Goal: Contribute content: Contribute content

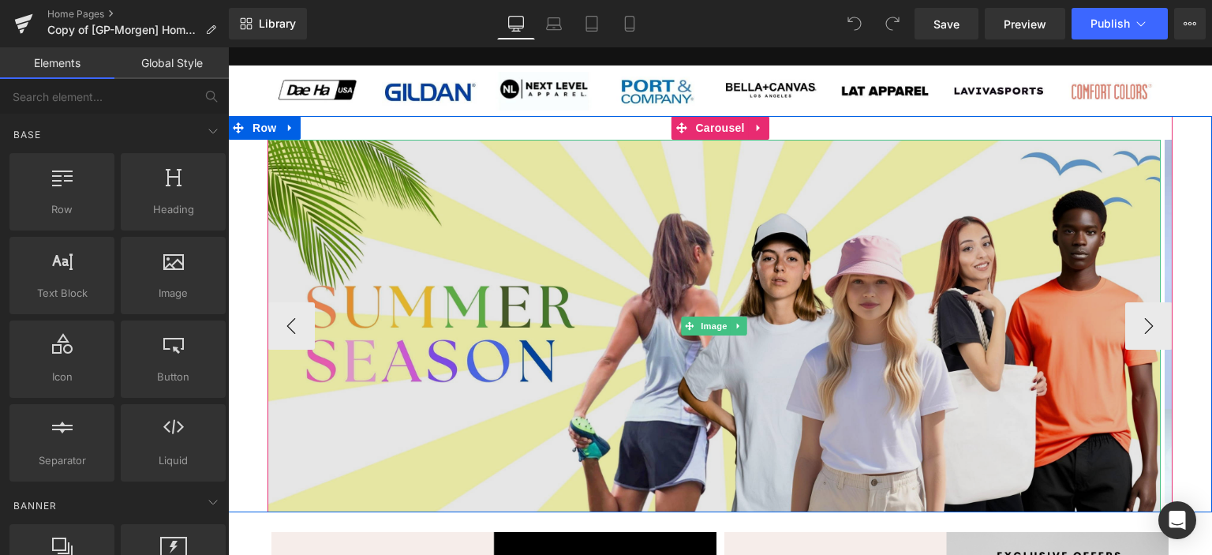
scroll to position [158, 0]
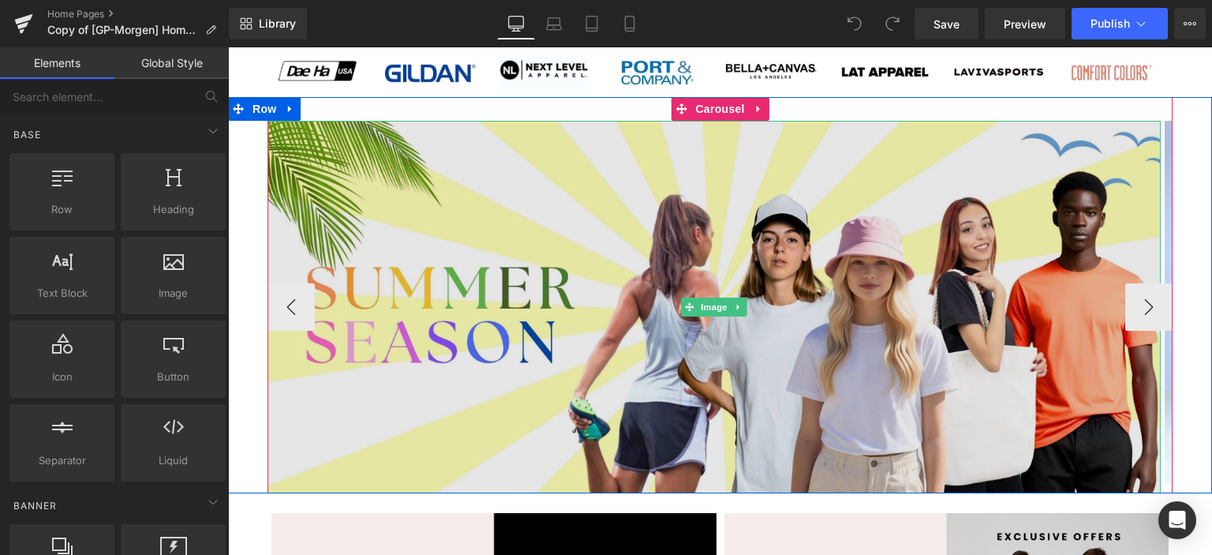
drag, startPoint x: 543, startPoint y: 265, endPoint x: 679, endPoint y: 284, distance: 137.1
click at [543, 265] on img at bounding box center [715, 307] width 894 height 373
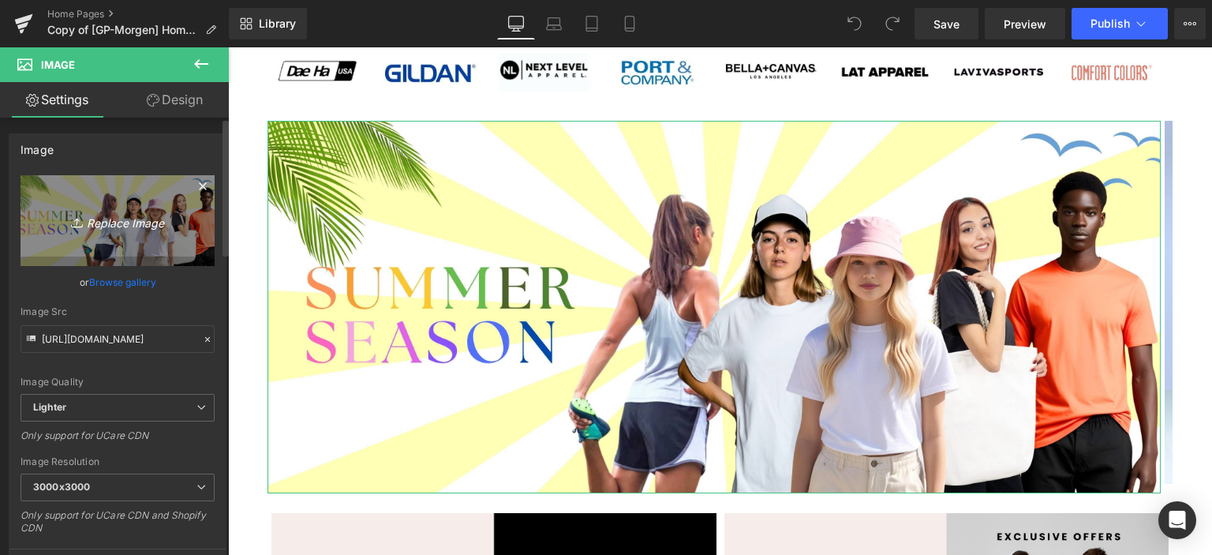
click at [116, 227] on icon "Replace Image" at bounding box center [117, 221] width 126 height 20
type input "C:\fakepath\[DATE]_banner_aviva.png"
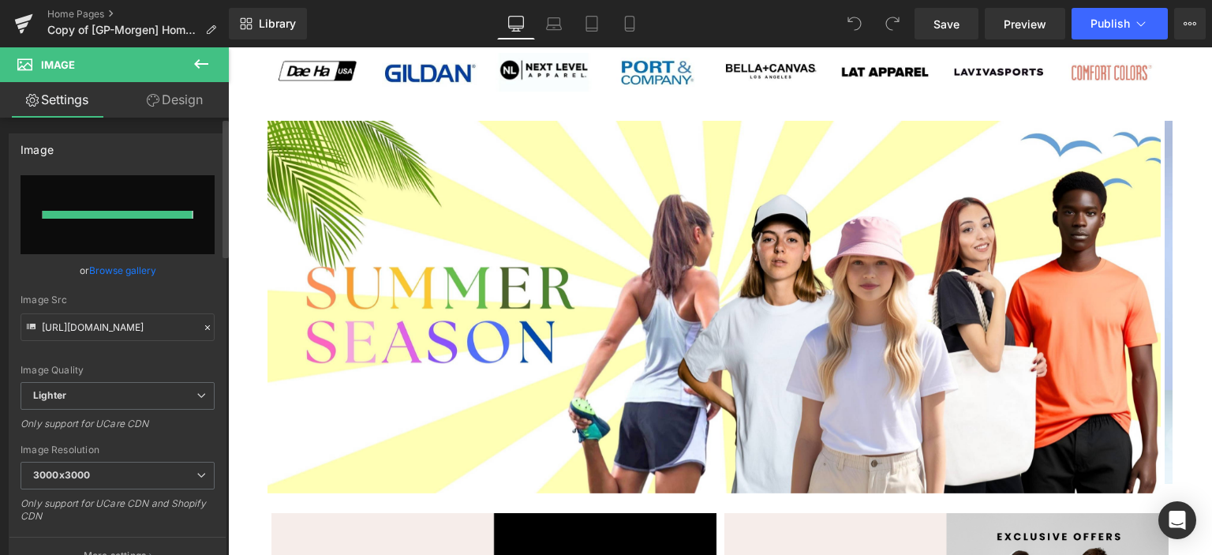
type input "[URL][DOMAIN_NAME]"
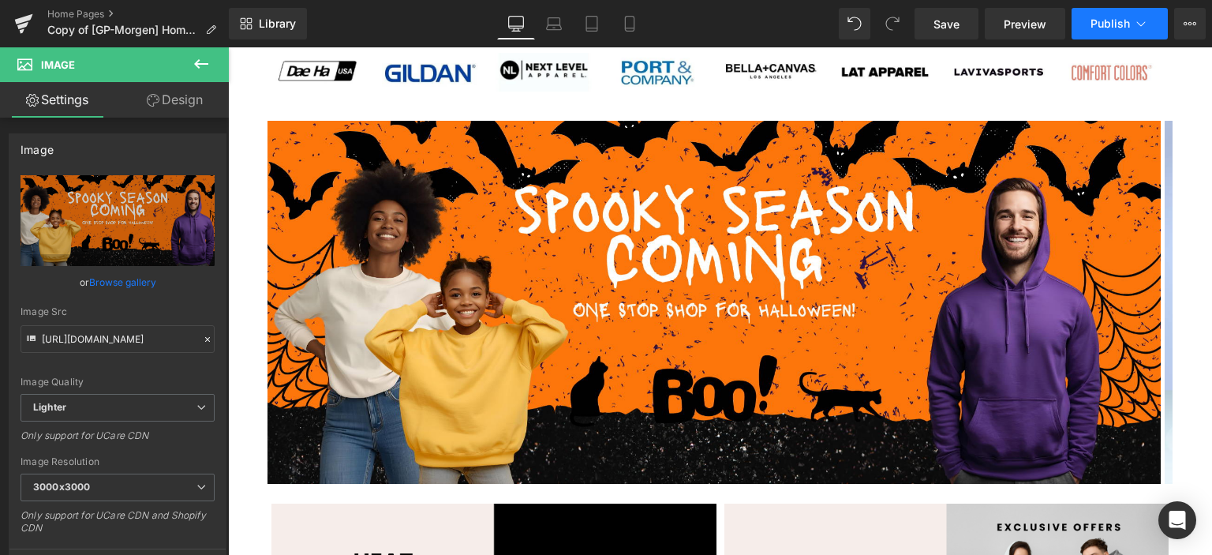
click at [1089, 27] on button "Publish" at bounding box center [1120, 24] width 96 height 32
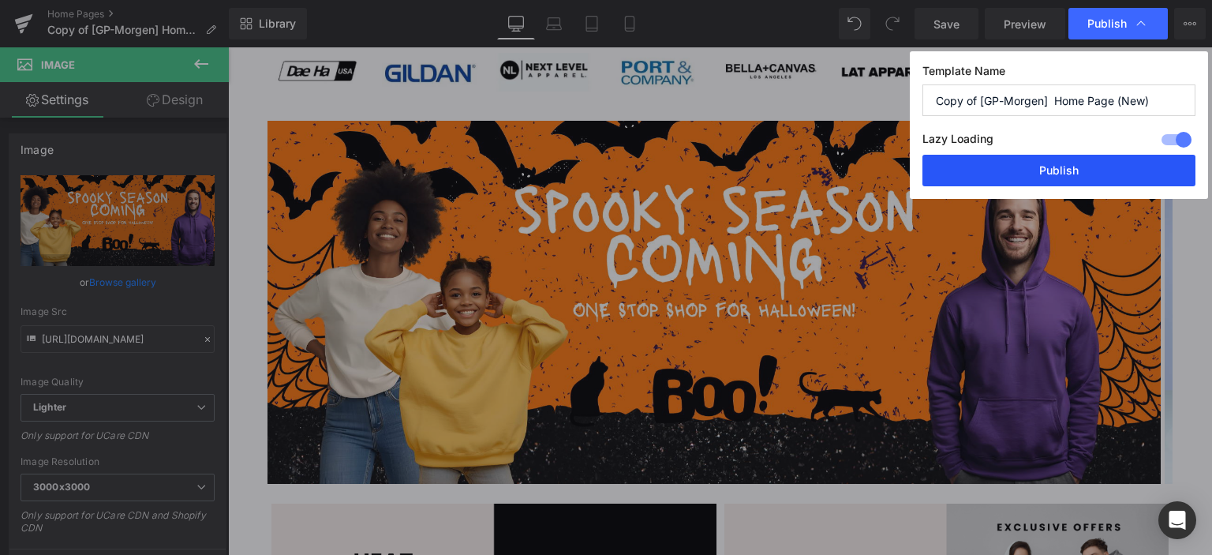
click at [1046, 170] on button "Publish" at bounding box center [1059, 171] width 273 height 32
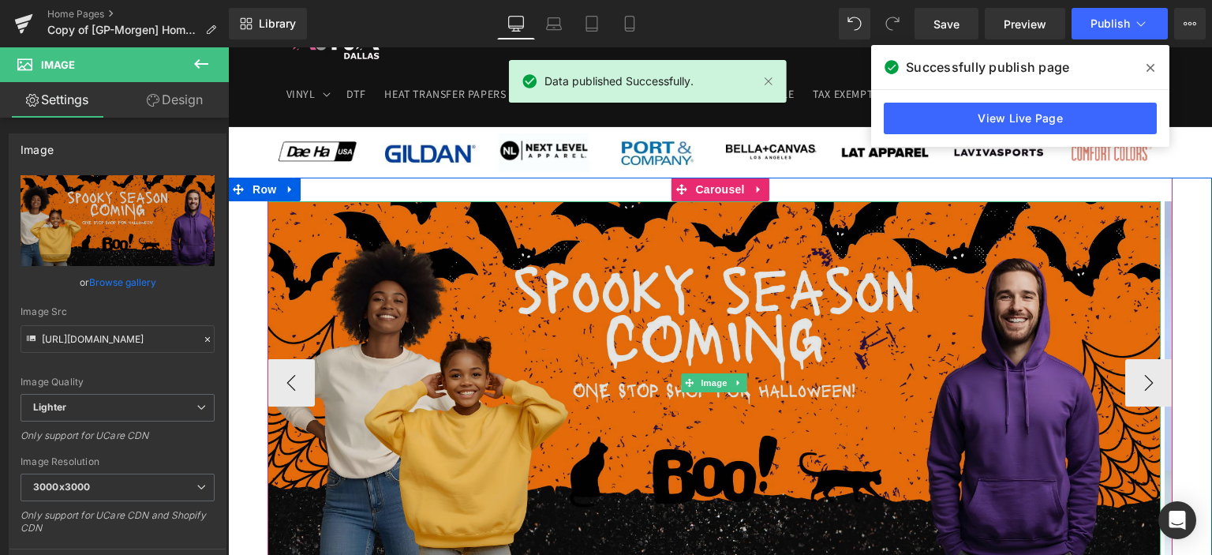
scroll to position [0, 0]
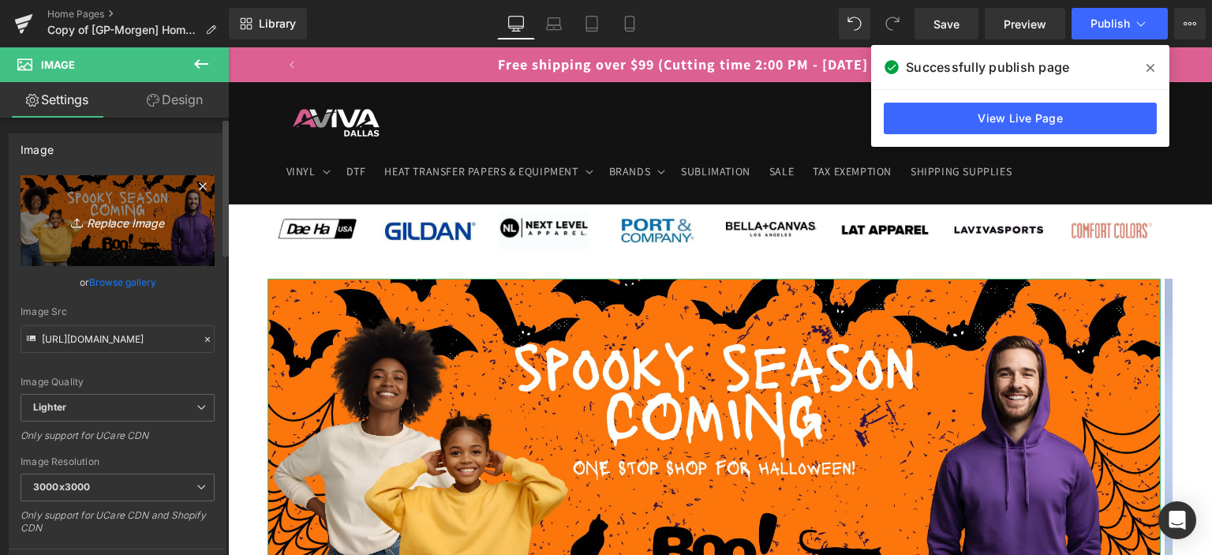
click at [125, 223] on icon "Replace Image" at bounding box center [117, 221] width 126 height 20
type input "C:\fakepath\aviva.png"
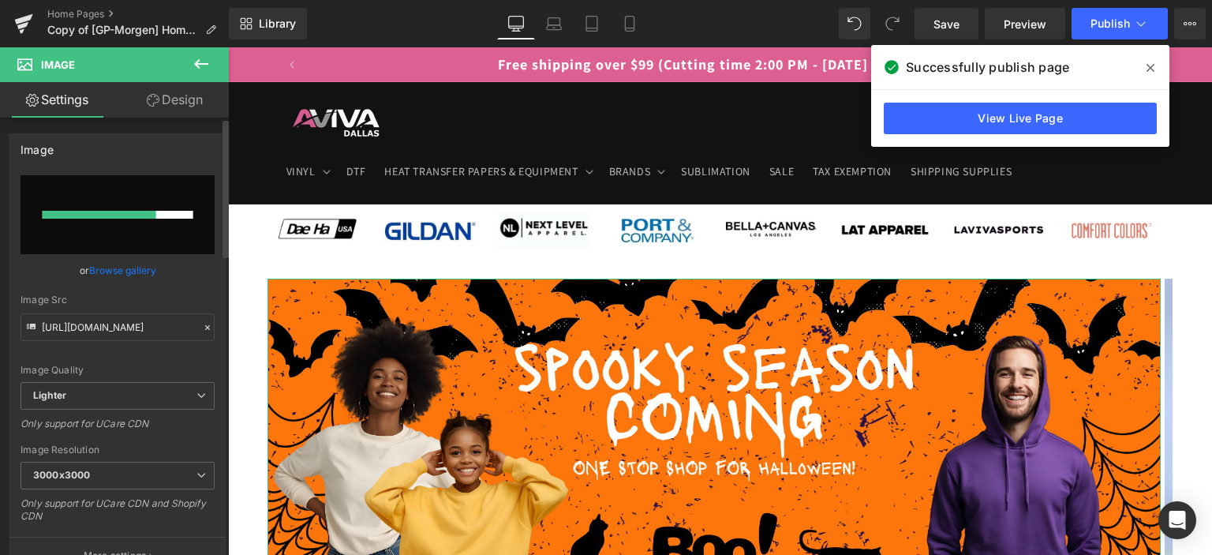
click at [212, 233] on div "[URL][DOMAIN_NAME] Replace Image Upload image or Browse gallery Image Src [URL]…" at bounding box center [117, 374] width 216 height 399
type input "[URL][DOMAIN_NAME]"
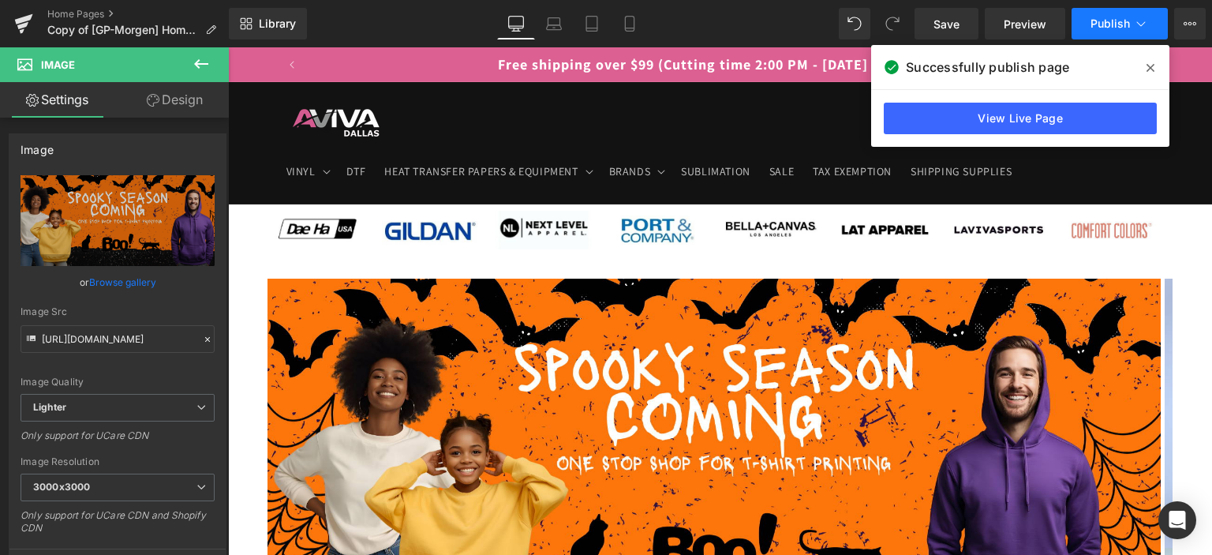
click at [1093, 24] on span "Publish" at bounding box center [1110, 23] width 39 height 13
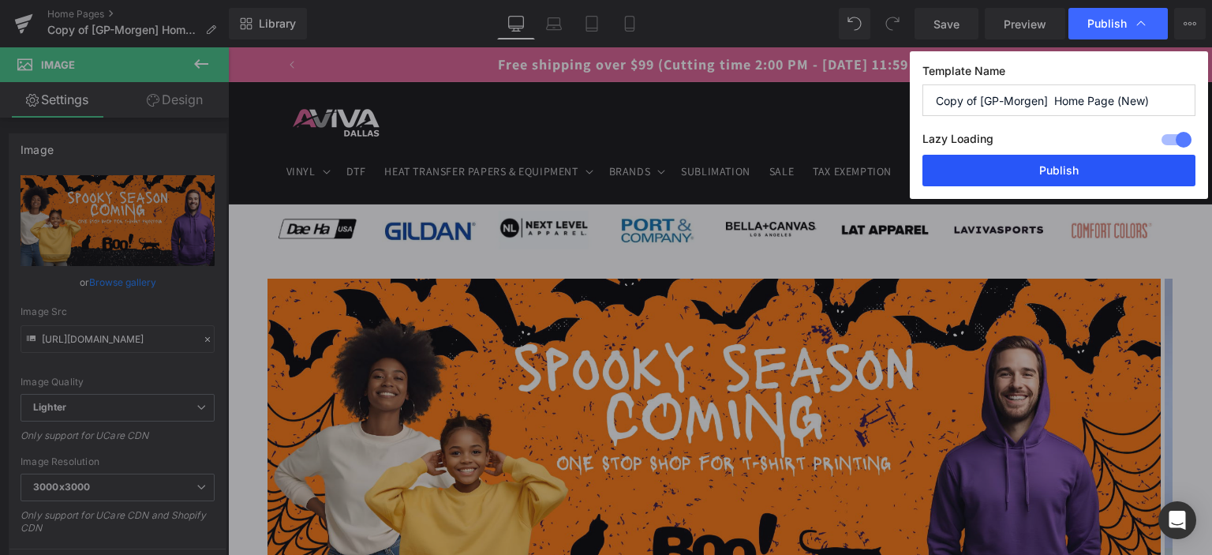
click at [1021, 165] on button "Publish" at bounding box center [1059, 171] width 273 height 32
